Goal: Information Seeking & Learning: Learn about a topic

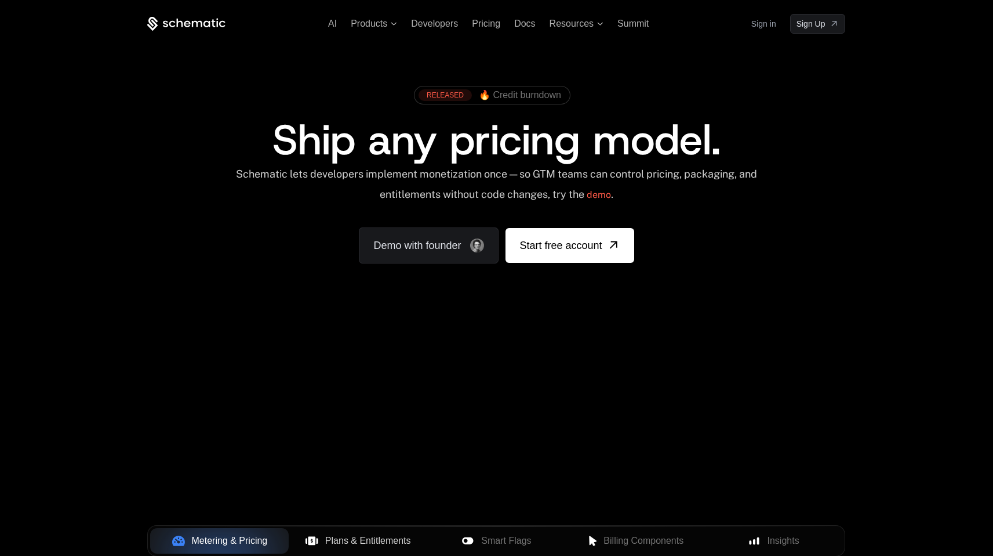
click at [336, 538] on span "Plans & Entitlements" at bounding box center [368, 541] width 86 height 14
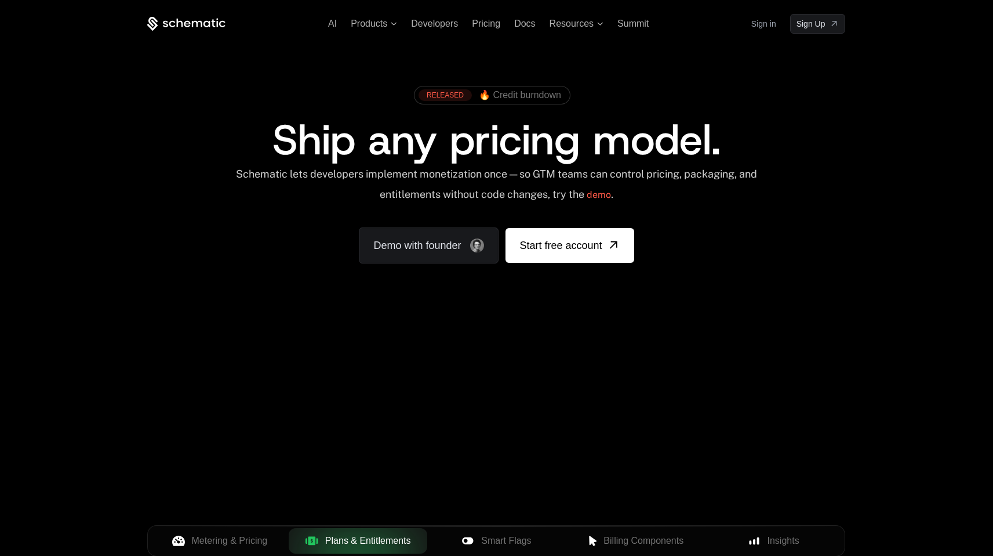
click at [336, 538] on span "Plans & Entitlements" at bounding box center [368, 541] width 86 height 14
click at [478, 535] on div "Smart Flags" at bounding box center [497, 541] width 120 height 14
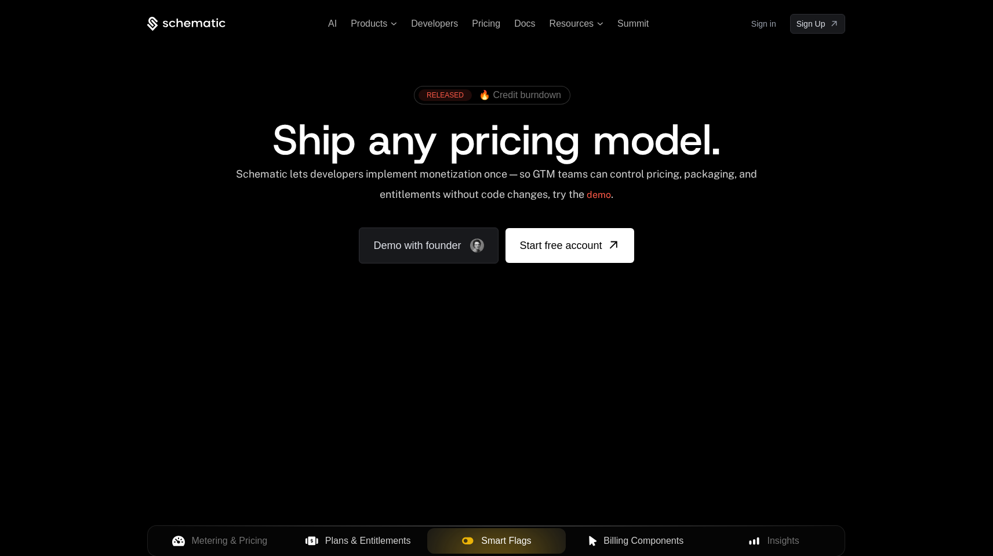
click at [627, 549] on button "Billing Components" at bounding box center [635, 541] width 139 height 26
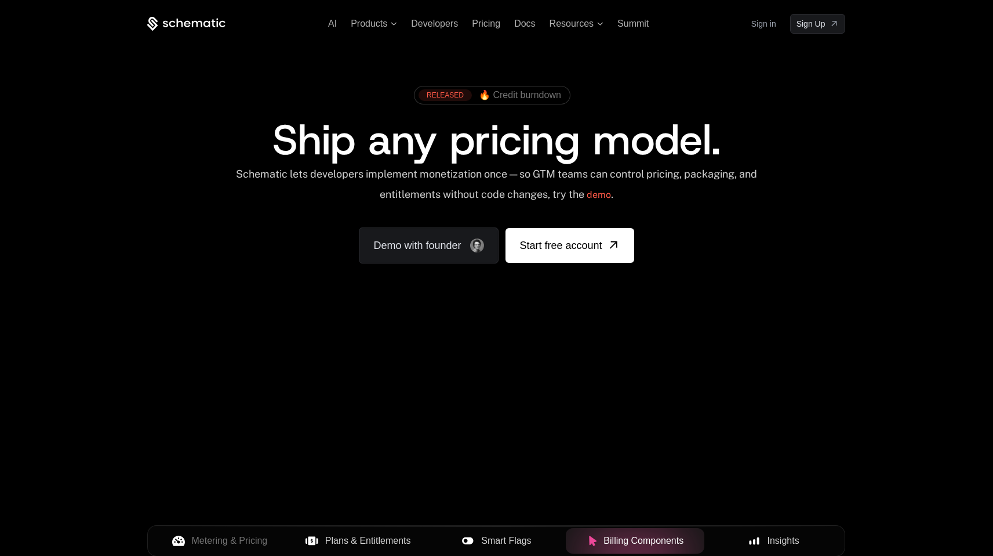
click at [748, 549] on button "Insights" at bounding box center [774, 541] width 139 height 26
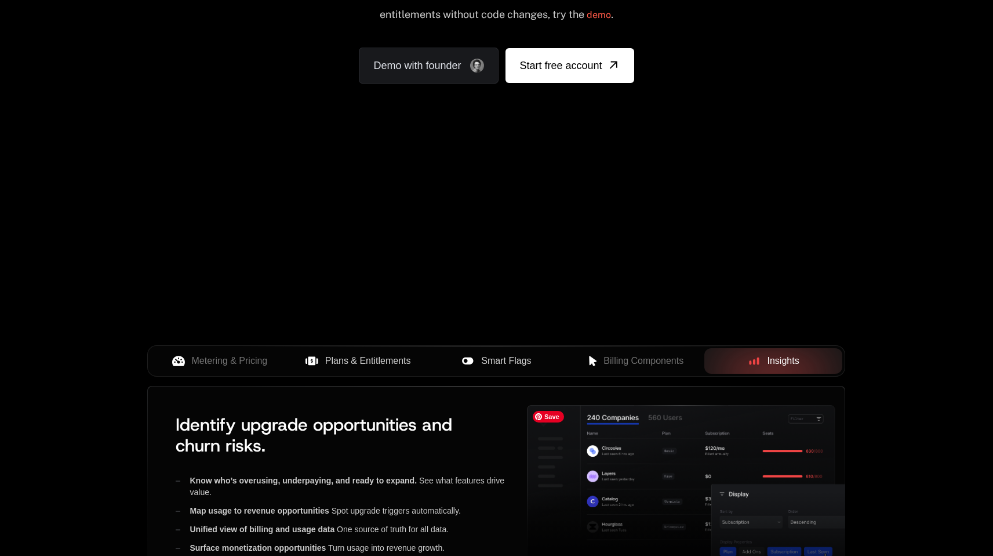
scroll to position [182, 0]
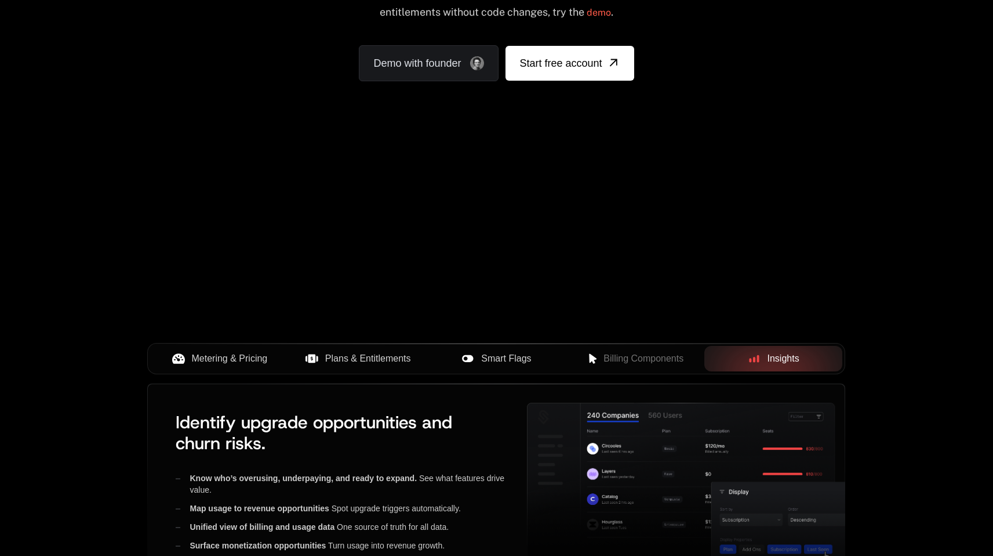
click at [262, 352] on span "Metering & Pricing" at bounding box center [230, 358] width 76 height 14
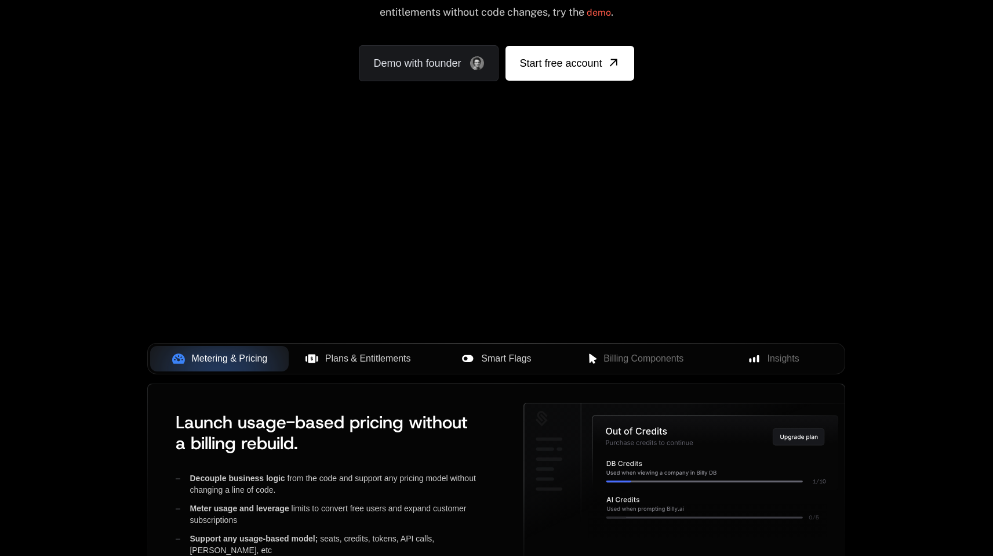
click at [333, 348] on button "Plans & Entitlements" at bounding box center [358, 359] width 139 height 26
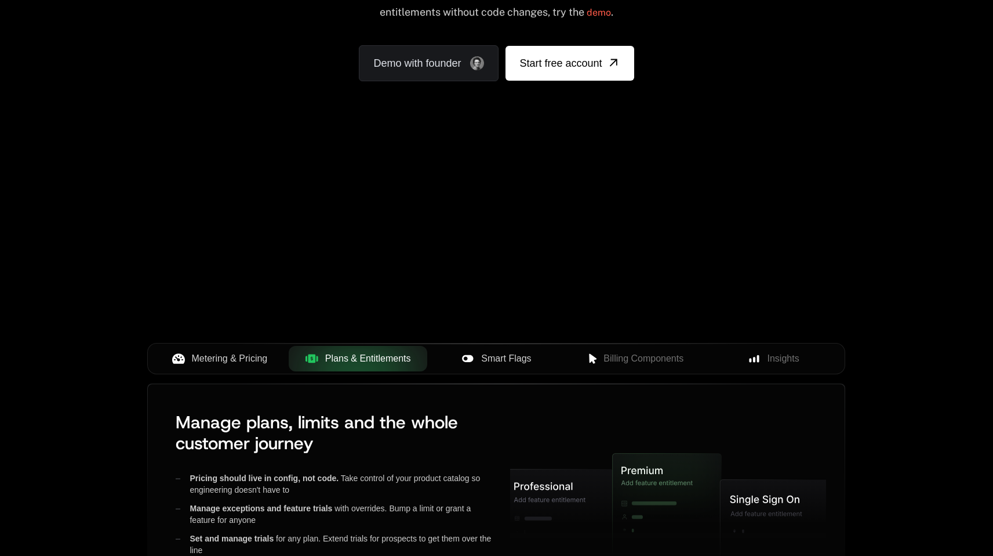
click at [487, 350] on button "Smart Flags" at bounding box center [496, 359] width 139 height 26
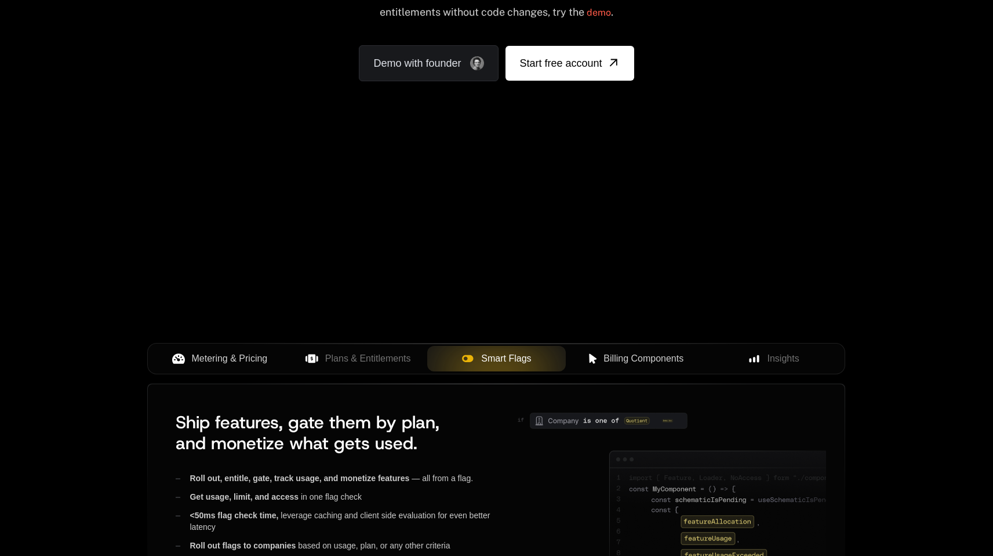
click at [610, 351] on button "Billing Components" at bounding box center [635, 359] width 139 height 26
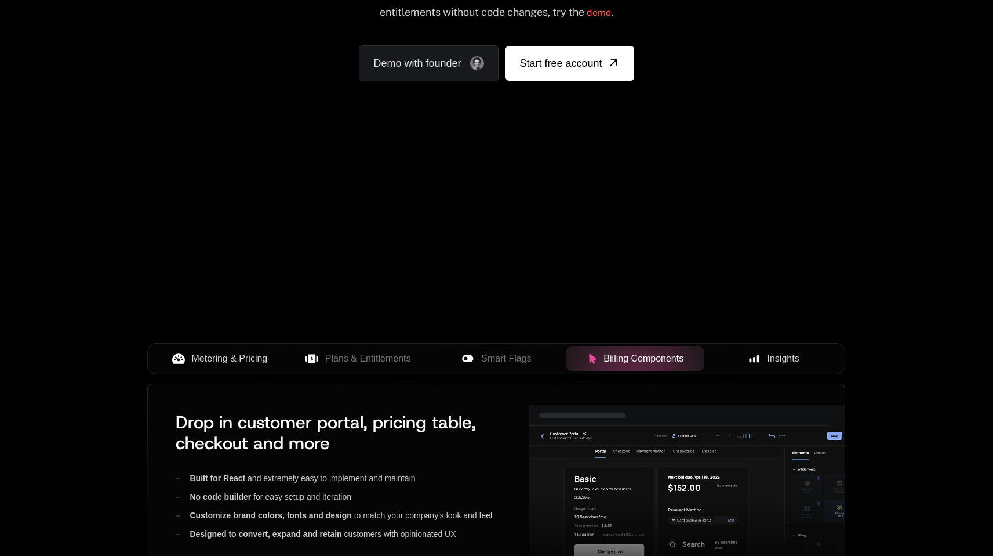
click at [714, 357] on div "Insights" at bounding box center [774, 358] width 120 height 14
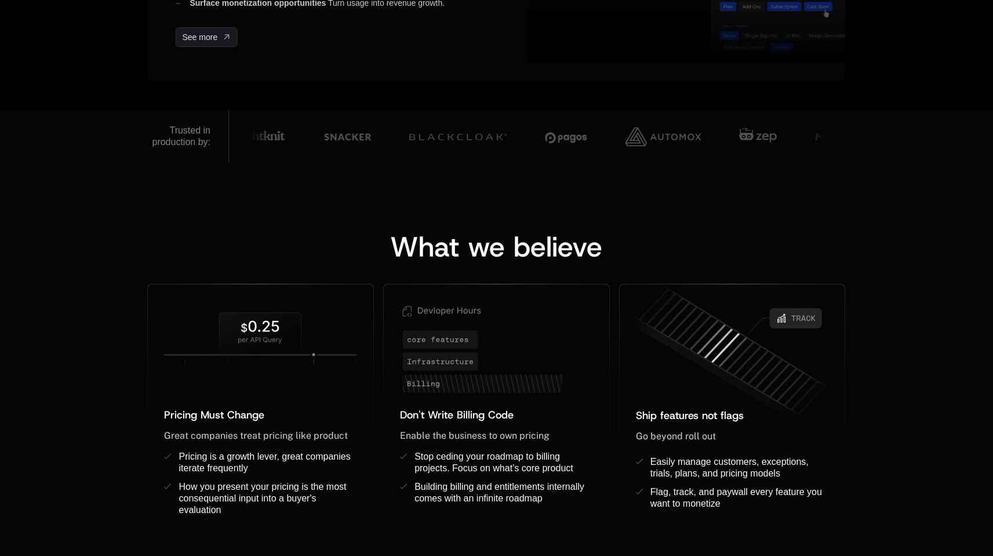
scroll to position [728, 0]
